Goal: Book appointment/travel/reservation

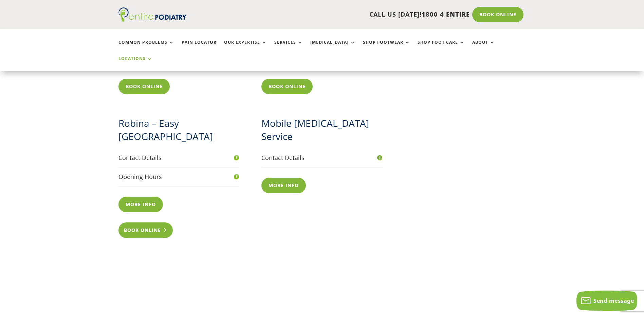
scroll to position [761, 0]
click at [150, 197] on link "More info" at bounding box center [142, 205] width 48 height 16
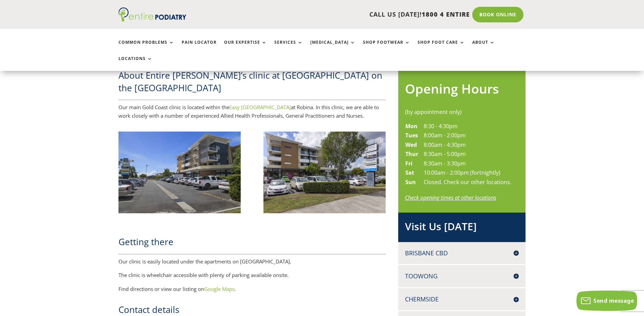
scroll to position [217, 0]
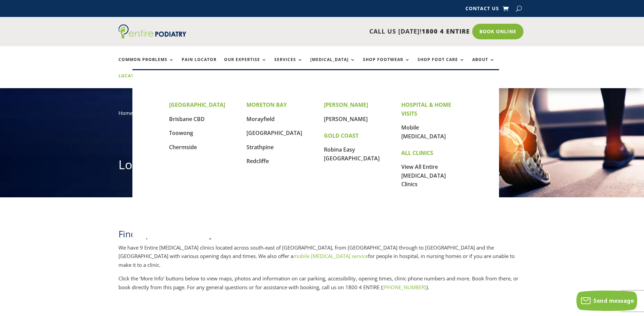
click at [152, 74] on link "Locations" at bounding box center [135, 81] width 34 height 15
click at [334, 156] on link "Robina Easy [GEOGRAPHIC_DATA]" at bounding box center [352, 154] width 56 height 16
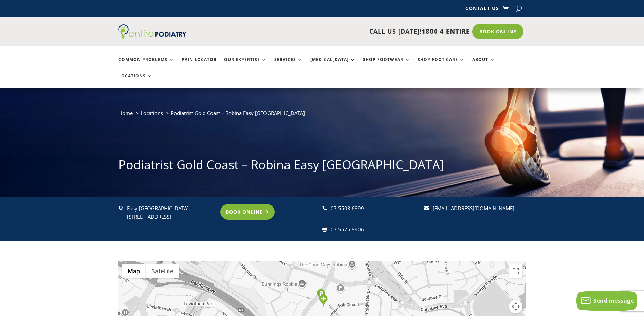
click at [253, 204] on link "Book Online" at bounding box center [247, 212] width 55 height 16
